Goal: Task Accomplishment & Management: Use online tool/utility

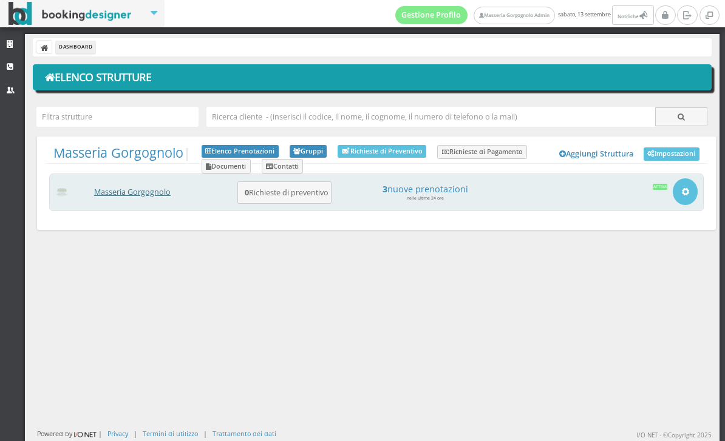
click at [141, 192] on link "Masseria Gorgognolo" at bounding box center [132, 192] width 76 height 10
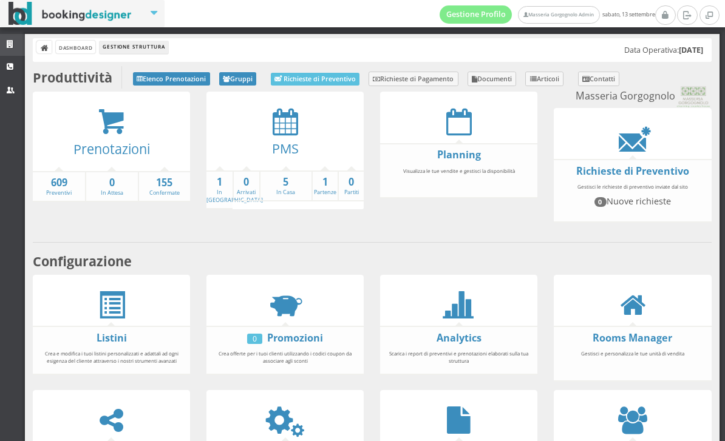
click at [7, 44] on icon at bounding box center [12, 45] width 10 height 8
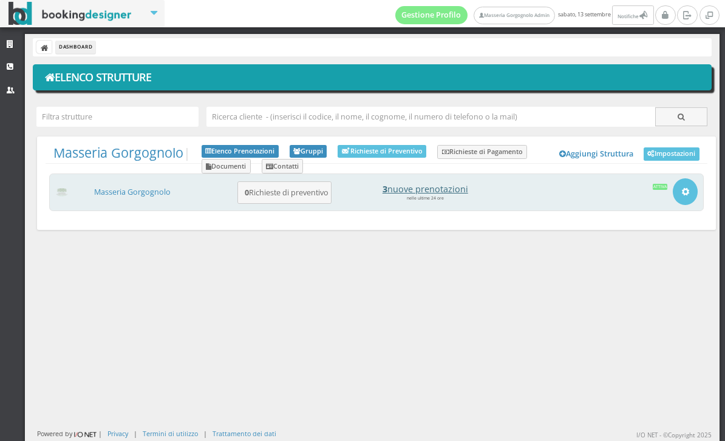
click at [456, 189] on h4 "3 nuove prenotazioni" at bounding box center [425, 189] width 169 height 10
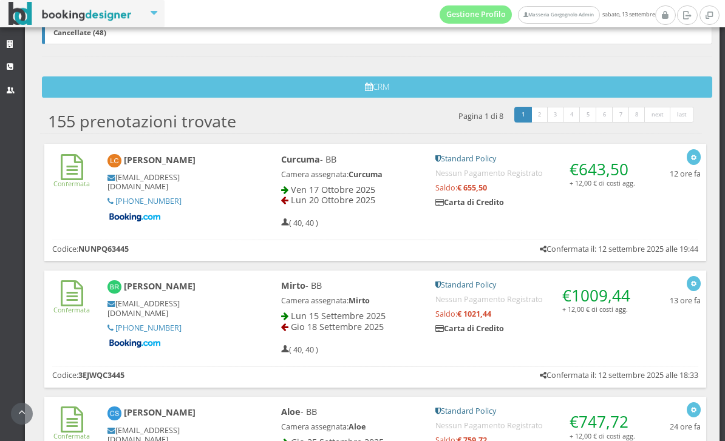
scroll to position [338, 0]
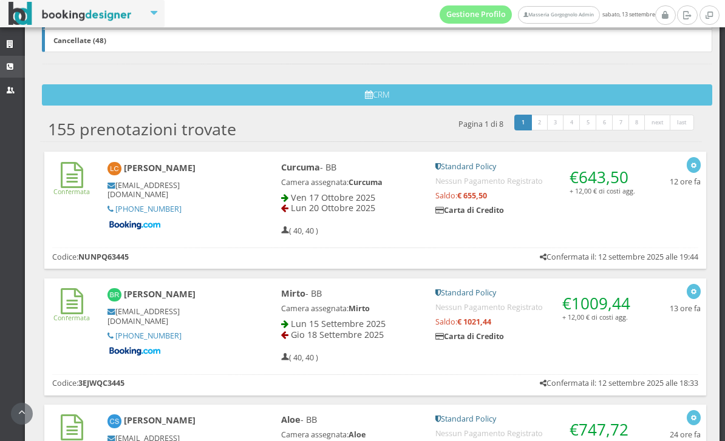
click at [7, 76] on link "CRM" at bounding box center [12, 67] width 25 height 22
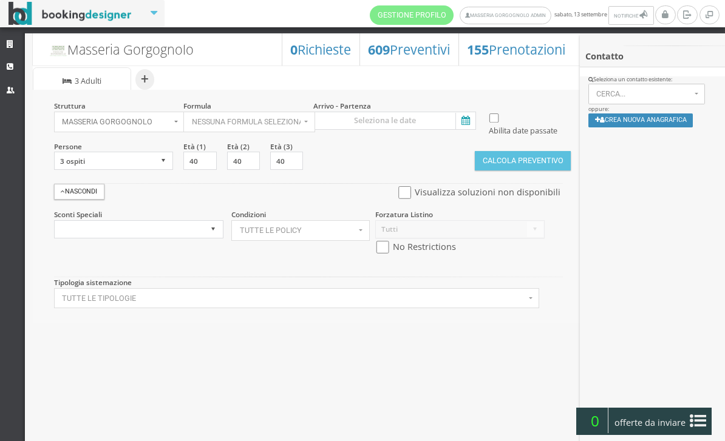
select select
click at [12, 46] on icon at bounding box center [12, 45] width 10 height 8
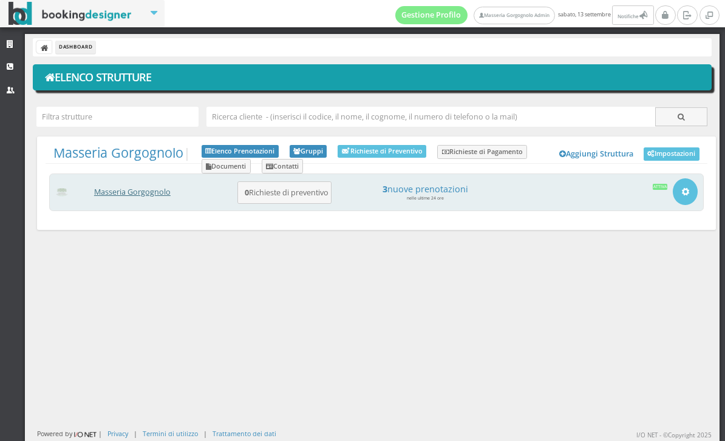
click at [148, 189] on link "Masseria Gorgognolo" at bounding box center [132, 192] width 76 height 10
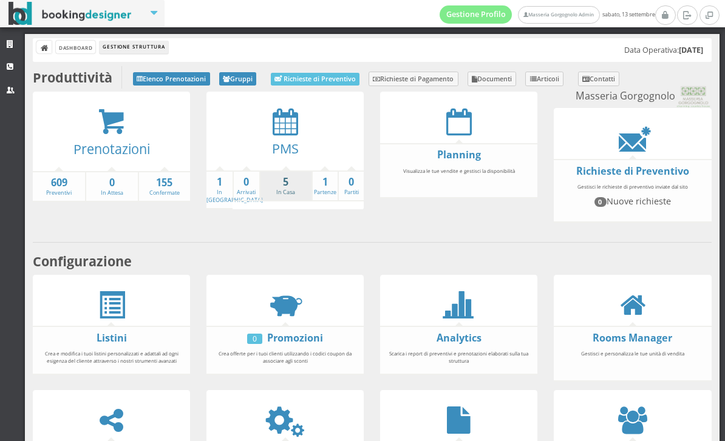
click at [280, 186] on strong "5" at bounding box center [285, 182] width 51 height 14
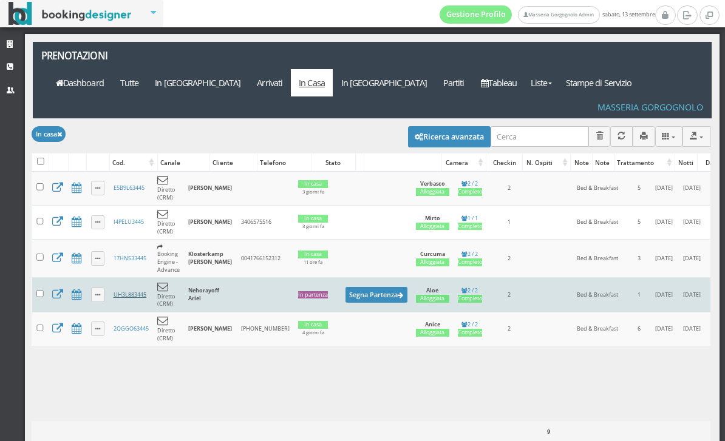
click at [130, 291] on link "UH3L883445" at bounding box center [130, 295] width 33 height 8
click at [123, 278] on td "UH3L883445" at bounding box center [131, 295] width 44 height 34
click at [127, 278] on td "UH3L883445" at bounding box center [131, 295] width 44 height 34
click at [122, 291] on link "UH3L883445" at bounding box center [130, 295] width 33 height 8
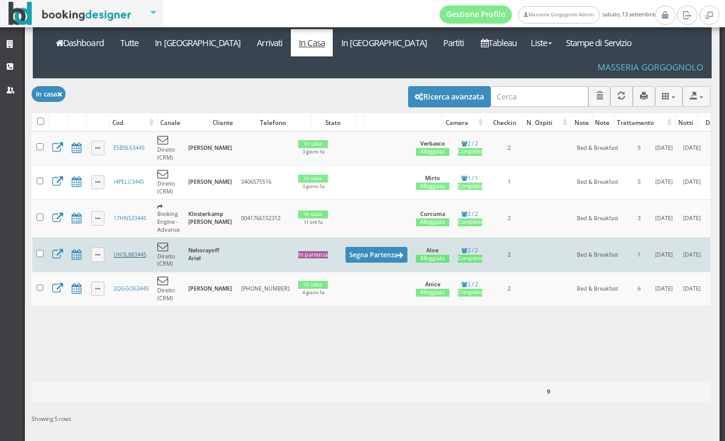
scroll to position [45, 0]
click at [131, 251] on link "UH3L883445" at bounding box center [130, 255] width 33 height 8
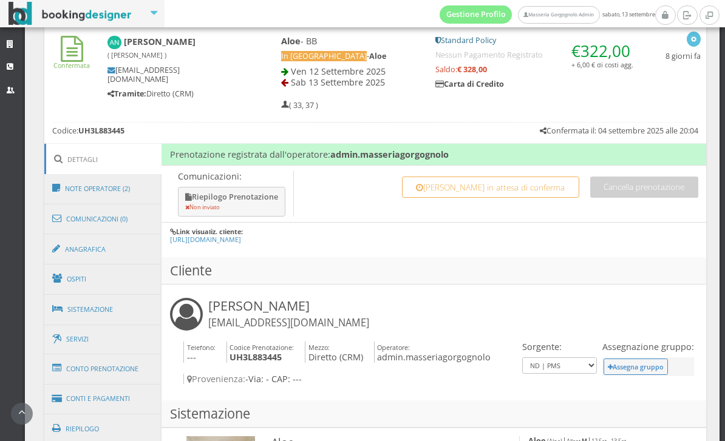
scroll to position [555, 0]
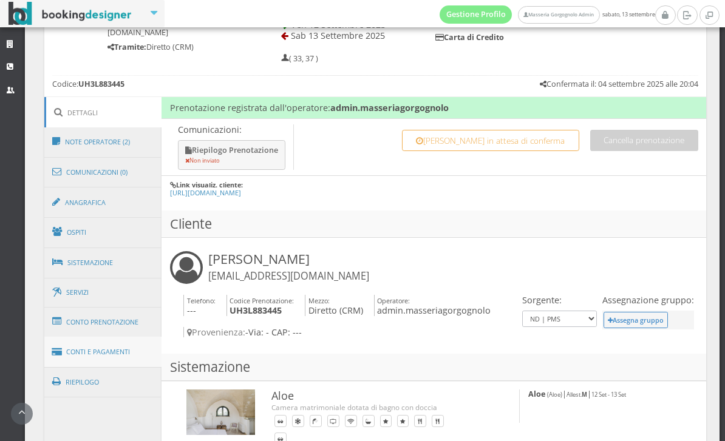
click at [112, 347] on link "Conti e Pagamenti" at bounding box center [103, 352] width 118 height 31
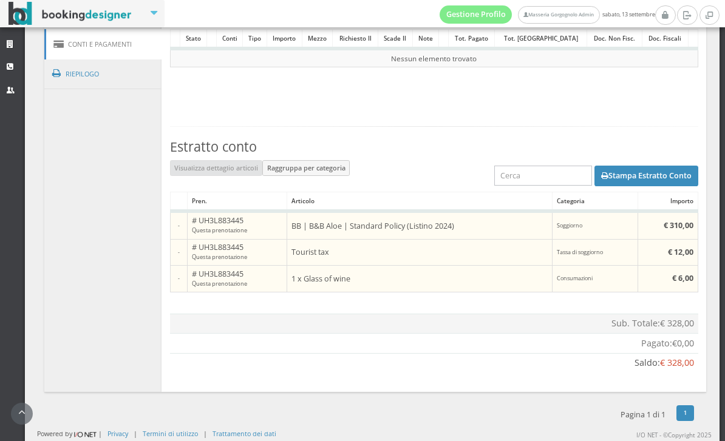
scroll to position [922, 0]
click at [648, 169] on button "Stampa Estratto Conto" at bounding box center [646, 176] width 104 height 21
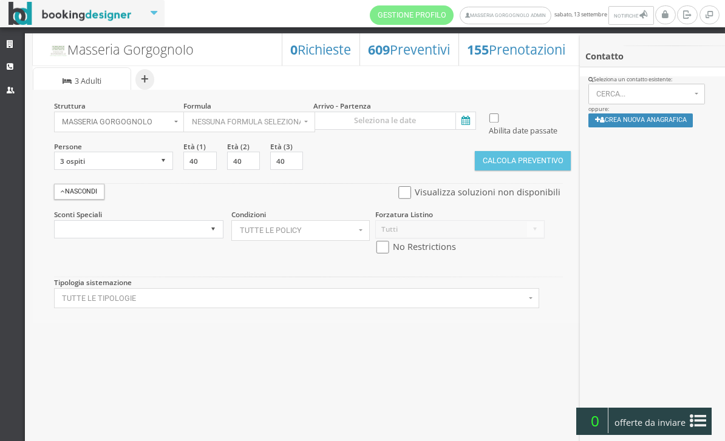
select select
click at [462, 124] on icon at bounding box center [464, 121] width 18 height 16
click at [462, 124] on input at bounding box center [394, 121] width 163 height 18
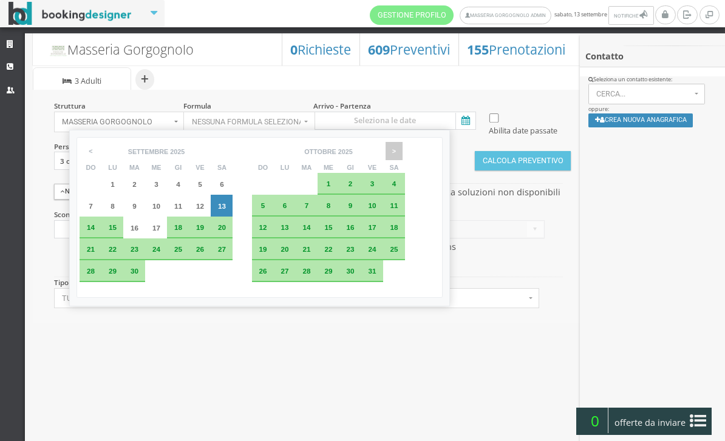
click at [403, 152] on span ">" at bounding box center [394, 151] width 17 height 18
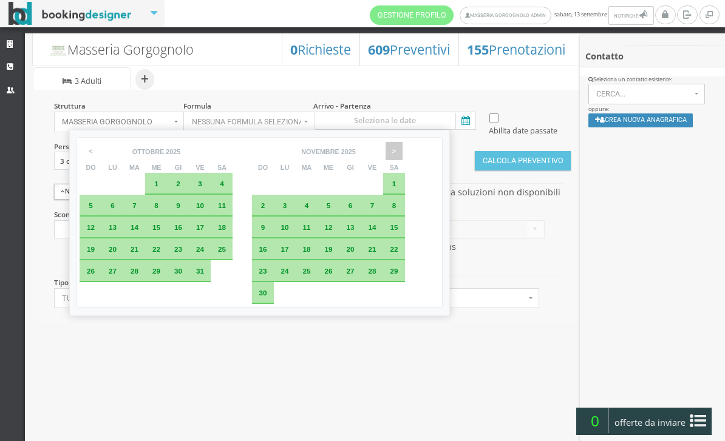
click at [403, 155] on span ">" at bounding box center [394, 151] width 17 height 18
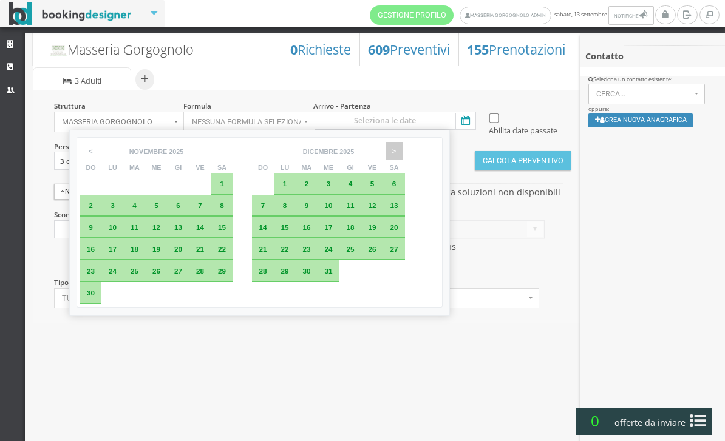
click at [403, 155] on span ">" at bounding box center [394, 151] width 17 height 18
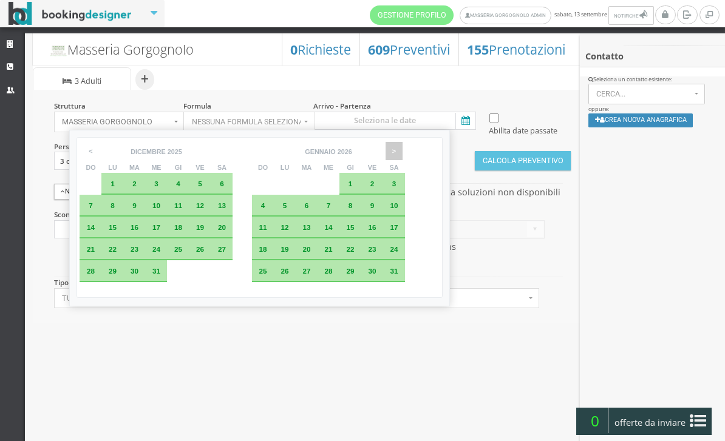
click at [403, 152] on span ">" at bounding box center [394, 151] width 17 height 18
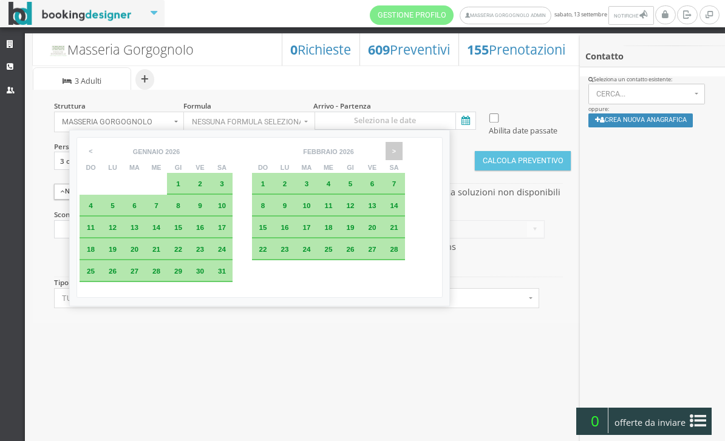
click at [403, 153] on span ">" at bounding box center [394, 151] width 17 height 18
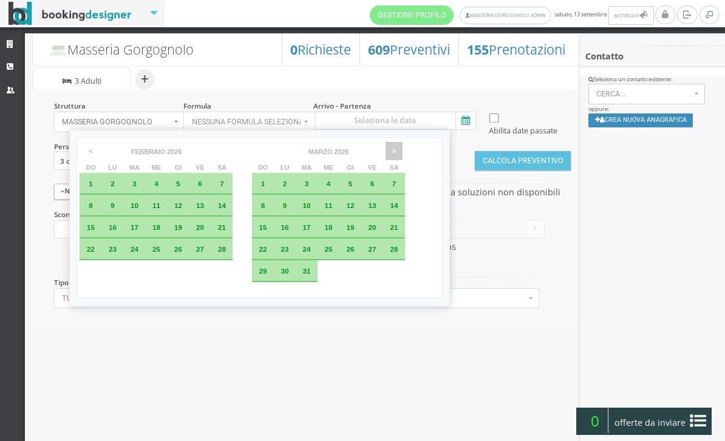
click at [403, 155] on span ">" at bounding box center [394, 151] width 17 height 18
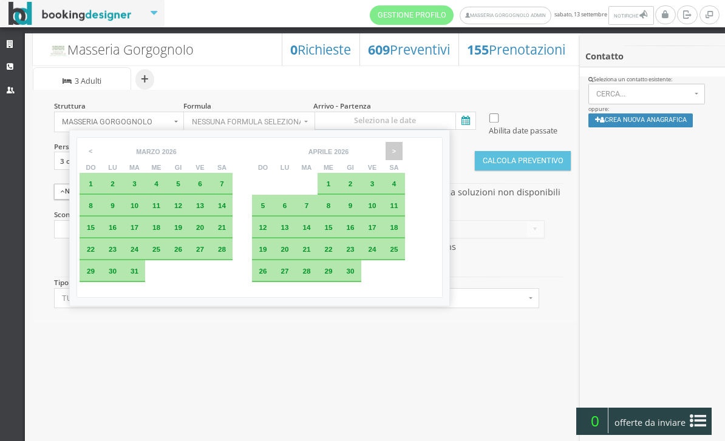
click at [403, 156] on span ">" at bounding box center [394, 151] width 17 height 18
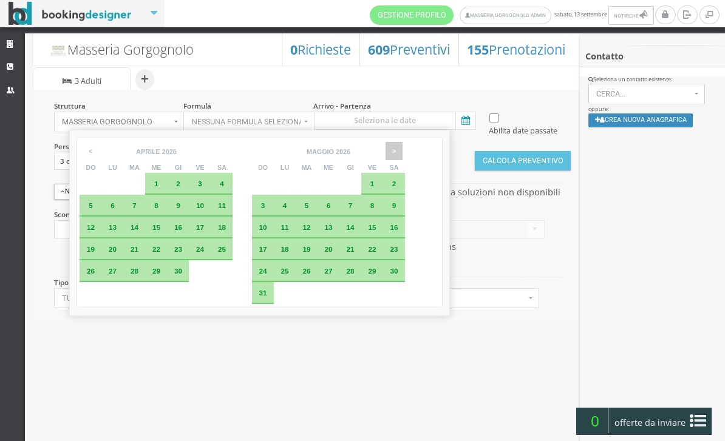
click at [403, 152] on span ">" at bounding box center [394, 151] width 17 height 18
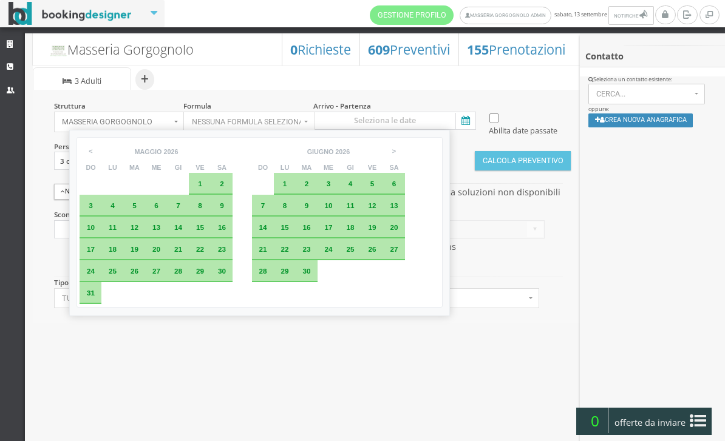
click at [267, 253] on span "21" at bounding box center [263, 249] width 8 height 8
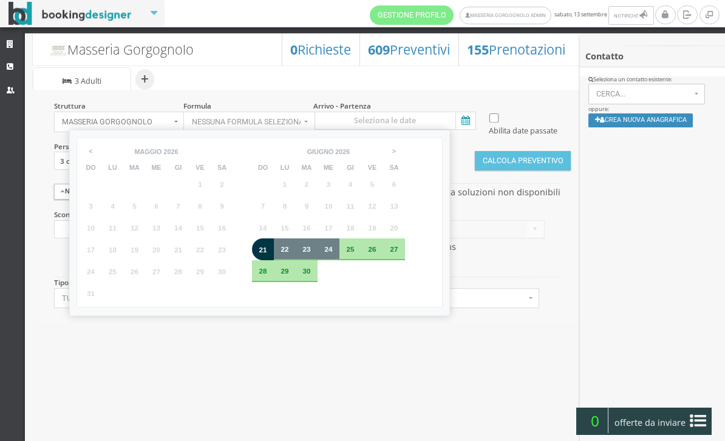
click at [332, 253] on span "24" at bounding box center [328, 249] width 8 height 8
type input "21 giu 2026 - 24 giu 2026"
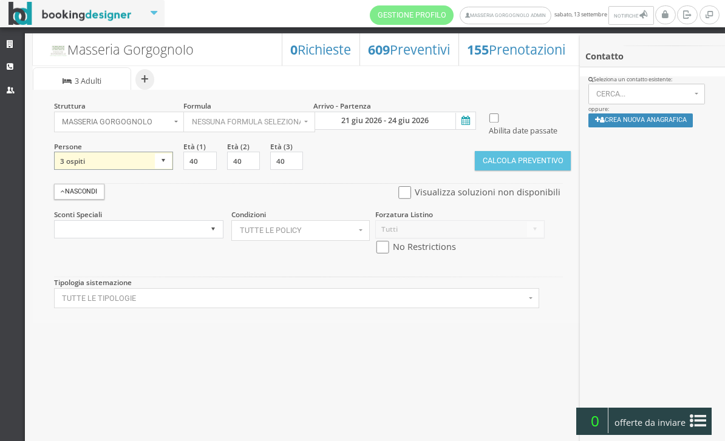
click at [167, 170] on select "1 ospite 2 ospiti 3 ospiti 4 ospiti 5 ospiti 6 ospiti 7 ospiti 8 ospiti 9 ospit…" at bounding box center [114, 161] width 120 height 18
select select "10"
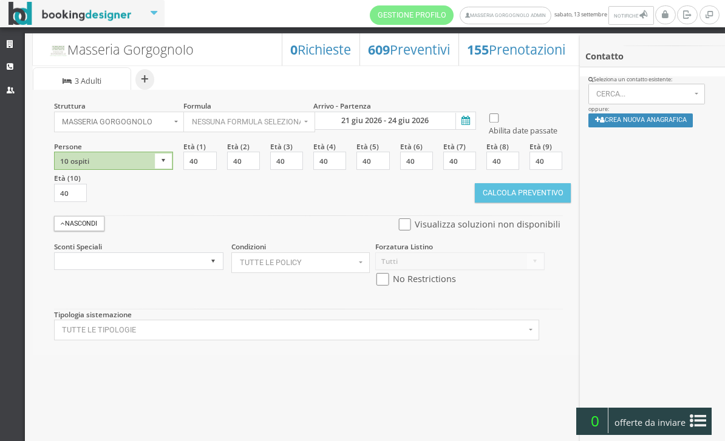
click at [501, 203] on button "Calcola Preventivo" at bounding box center [523, 192] width 96 height 19
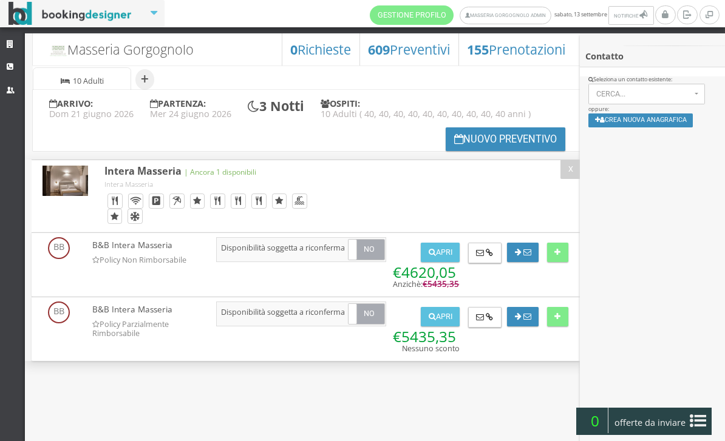
click at [449, 151] on button "Nuovo Preventivo" at bounding box center [506, 139] width 120 height 24
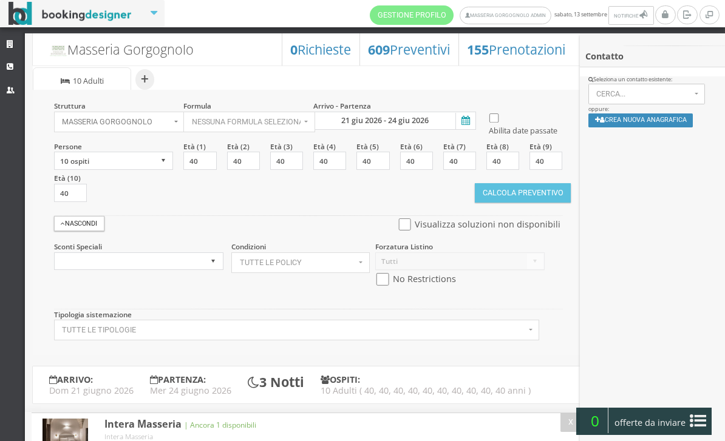
click at [467, 120] on icon at bounding box center [464, 121] width 18 height 16
click at [467, 120] on input "21 giu 2026 - 24 giu 2026" at bounding box center [394, 121] width 163 height 18
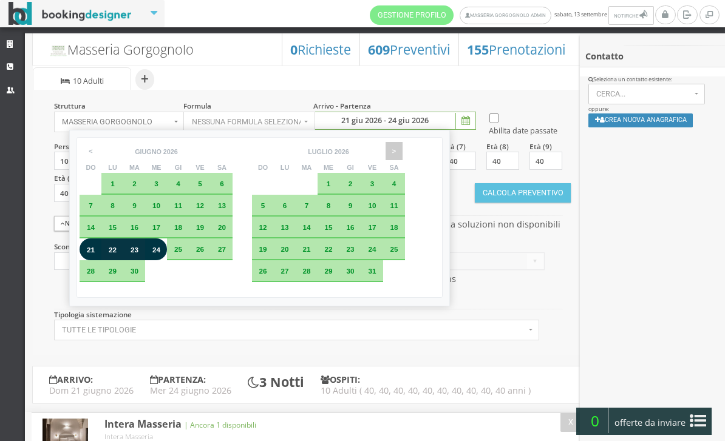
click at [403, 154] on span ">" at bounding box center [394, 151] width 17 height 18
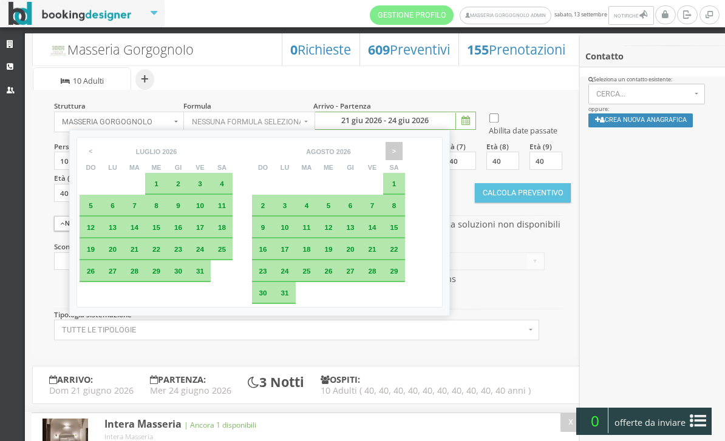
click at [403, 154] on span ">" at bounding box center [394, 151] width 17 height 18
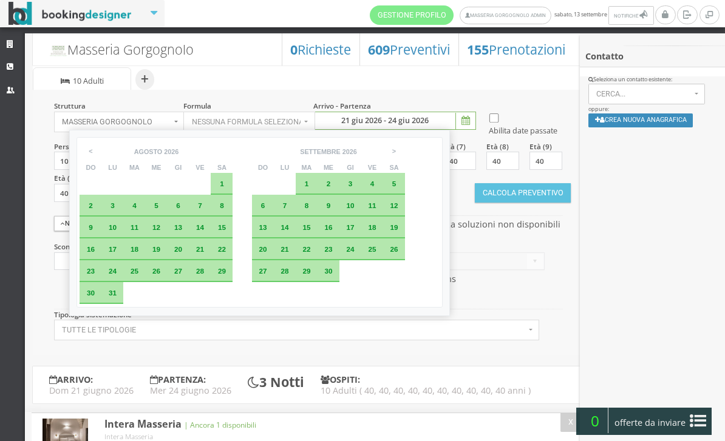
click at [274, 214] on div "6" at bounding box center [263, 206] width 22 height 22
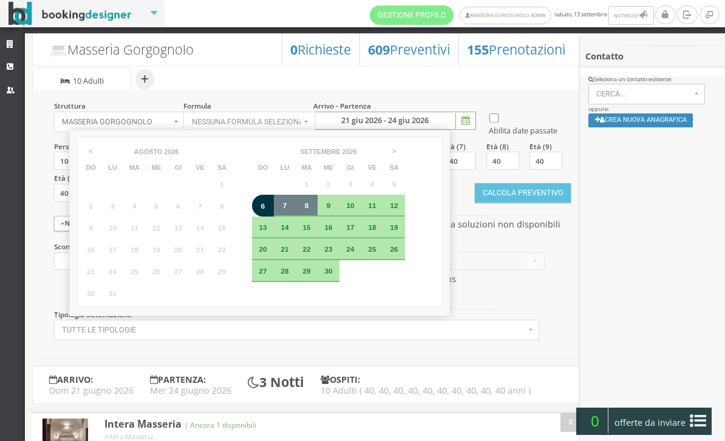
click at [311, 209] on div "8" at bounding box center [307, 205] width 10 height 7
type input "06 set 2026 - 08 set 2026"
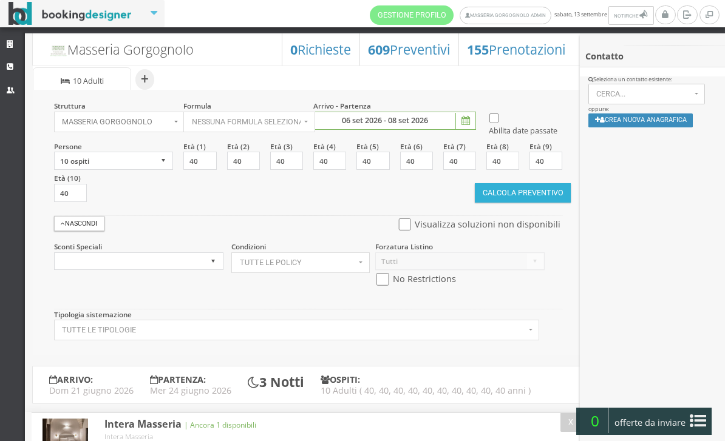
click at [490, 203] on button "Calcola Preventivo" at bounding box center [523, 192] width 96 height 19
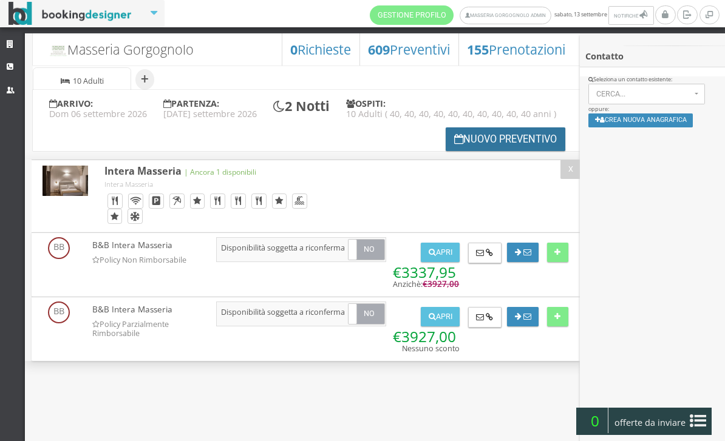
click at [474, 151] on button "Nuovo Preventivo" at bounding box center [506, 139] width 120 height 24
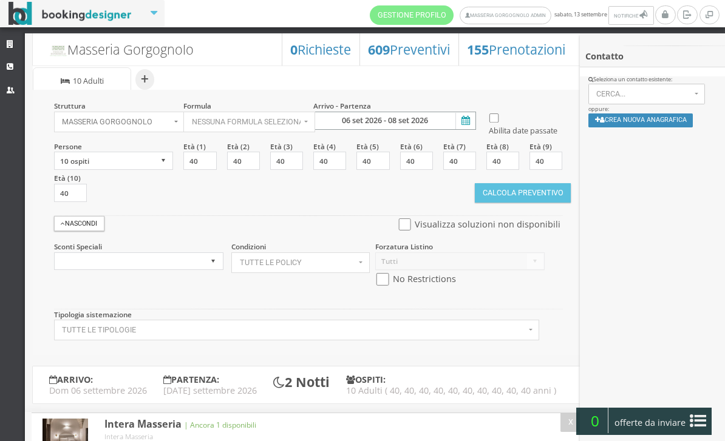
click at [470, 130] on input "06 set 2026 - 08 set 2026" at bounding box center [394, 121] width 163 height 18
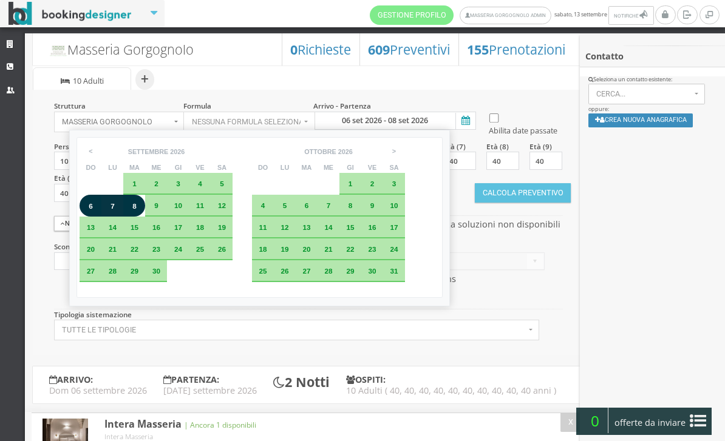
click at [96, 210] on div "6" at bounding box center [91, 206] width 10 height 7
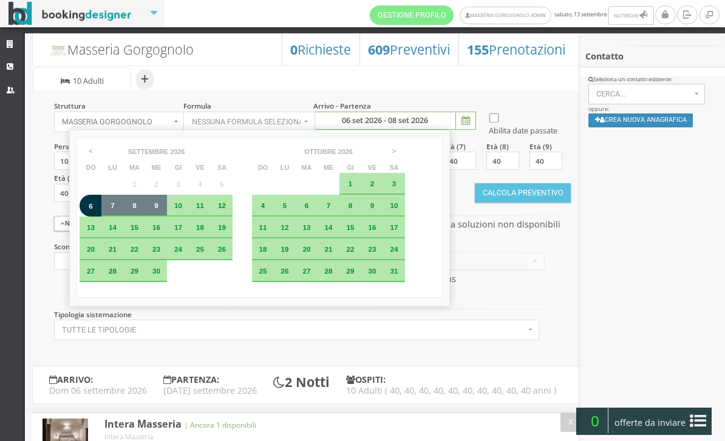
click at [161, 213] on div "9" at bounding box center [156, 206] width 22 height 22
type input "06 set 2026 - 09 set 2026"
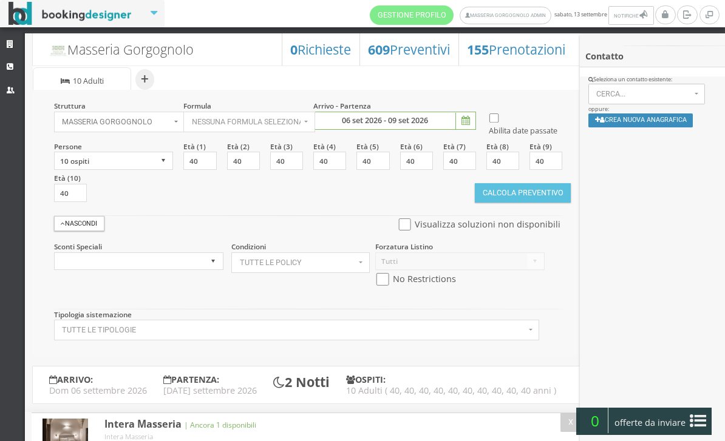
click at [492, 203] on button "Calcola Preventivo" at bounding box center [523, 192] width 96 height 19
